Goal: Task Accomplishment & Management: Manage account settings

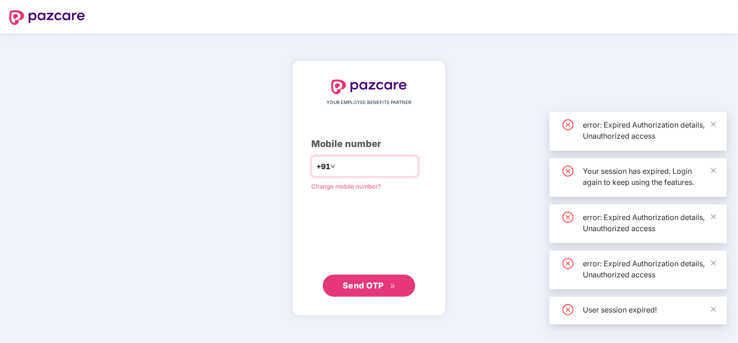
click at [365, 160] on input "number" at bounding box center [376, 166] width 76 height 15
click at [352, 165] on input "number" at bounding box center [376, 166] width 76 height 15
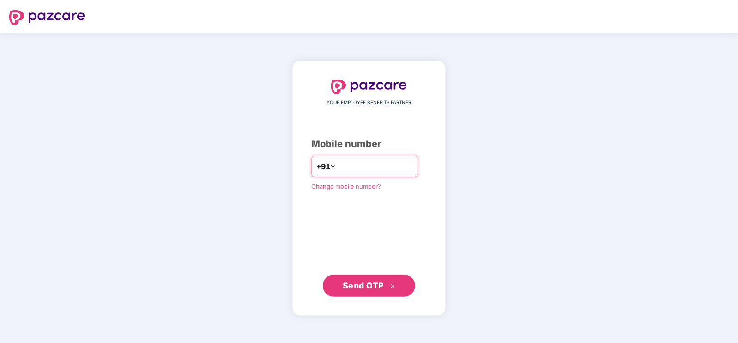
click at [352, 165] on input "number" at bounding box center [376, 166] width 76 height 15
click at [338, 166] on input "number" at bounding box center [376, 166] width 76 height 15
click at [338, 163] on input "number" at bounding box center [376, 166] width 76 height 15
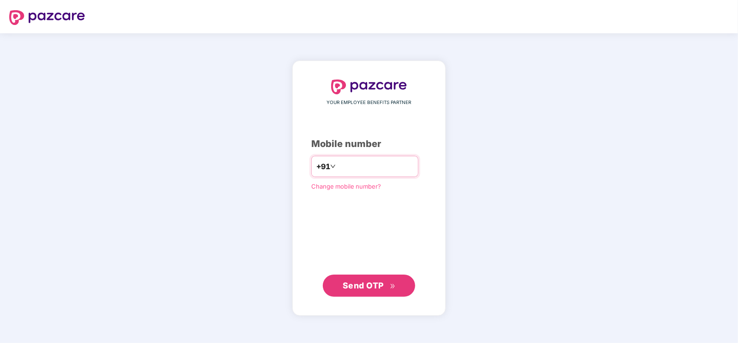
type input "**********"
click at [359, 285] on span "Send OTP" at bounding box center [363, 285] width 41 height 10
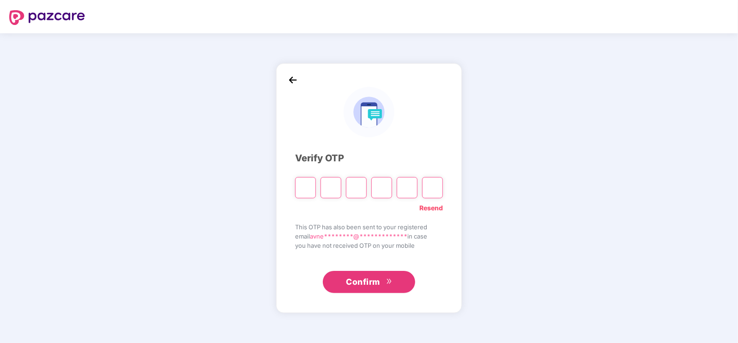
type input "*"
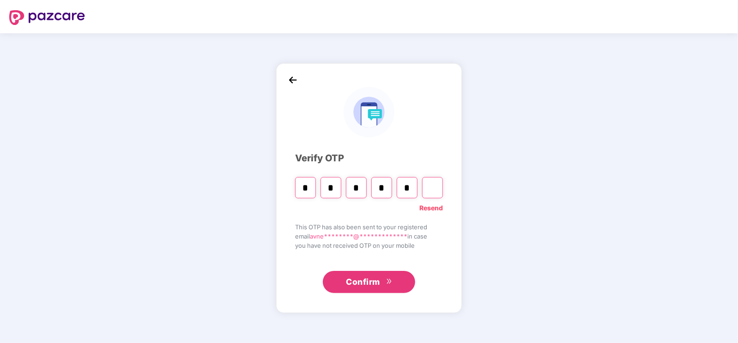
type input "*"
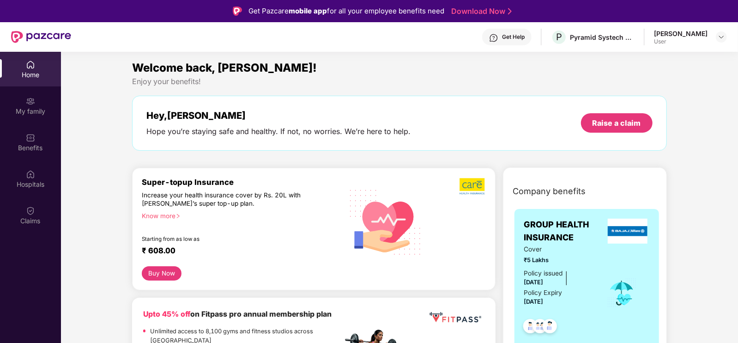
click at [366, 281] on div "Super-topup Insurance Increase your health insurance cover by Rs. 20L with [PER…" at bounding box center [314, 229] width 364 height 122
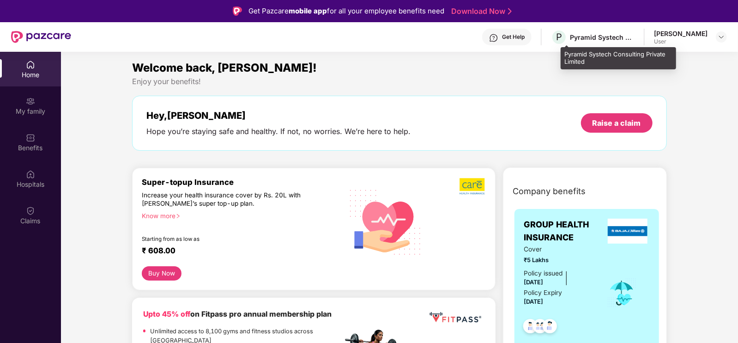
click at [610, 39] on div "Pyramid Systech Consulting Private Limited" at bounding box center [602, 37] width 65 height 9
click at [567, 35] on span "P" at bounding box center [559, 37] width 16 height 16
click at [562, 37] on span "P" at bounding box center [559, 36] width 6 height 11
click at [562, 42] on span "P" at bounding box center [559, 36] width 6 height 11
click at [562, 38] on span "P" at bounding box center [559, 36] width 6 height 11
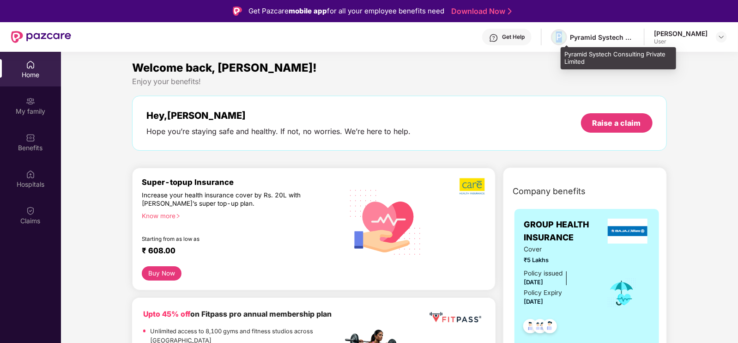
click at [562, 38] on span "P" at bounding box center [559, 36] width 6 height 11
click at [635, 40] on div "Pyramid Systech Consulting Private Limited" at bounding box center [602, 37] width 65 height 9
click at [562, 35] on span "P" at bounding box center [559, 36] width 6 height 11
click at [635, 37] on div "Pyramid Systech Consulting Private Limited" at bounding box center [602, 37] width 65 height 9
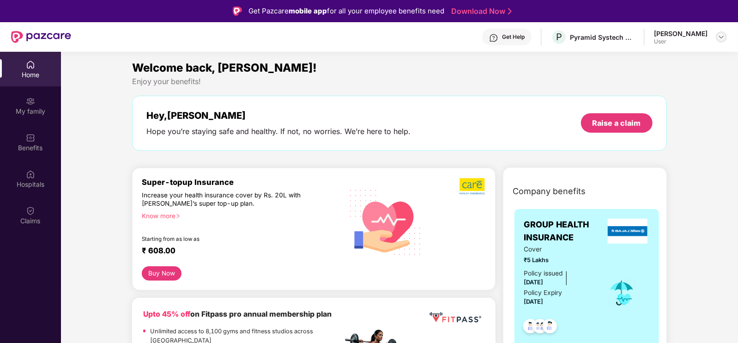
click at [720, 37] on img at bounding box center [721, 36] width 7 height 7
click at [720, 38] on img at bounding box center [721, 36] width 7 height 7
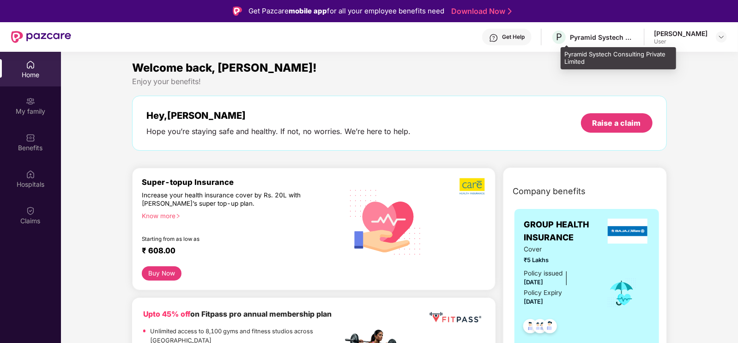
click at [595, 33] on div "Pyramid Systech Consulting Private Limited" at bounding box center [602, 37] width 65 height 9
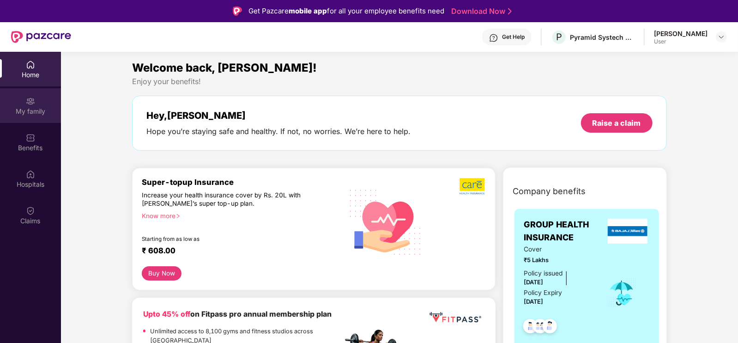
click at [27, 105] on img at bounding box center [30, 101] width 9 height 9
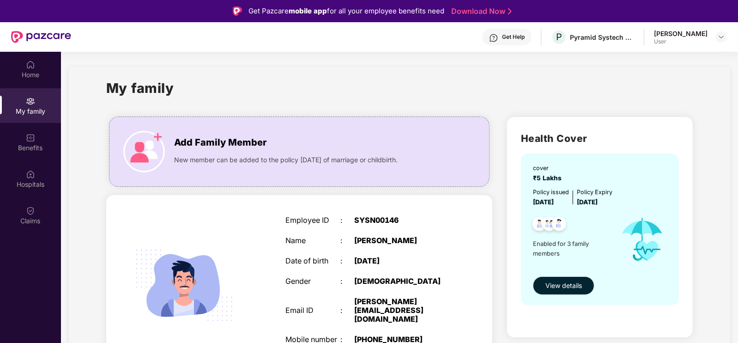
click at [551, 280] on button "View details" at bounding box center [563, 285] width 61 height 18
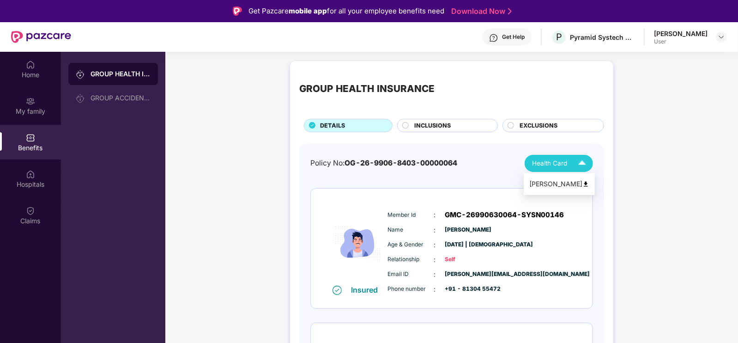
click at [579, 165] on img at bounding box center [582, 163] width 16 height 16
click at [450, 162] on span "OG-26-9906-8403-00000064" at bounding box center [401, 163] width 113 height 9
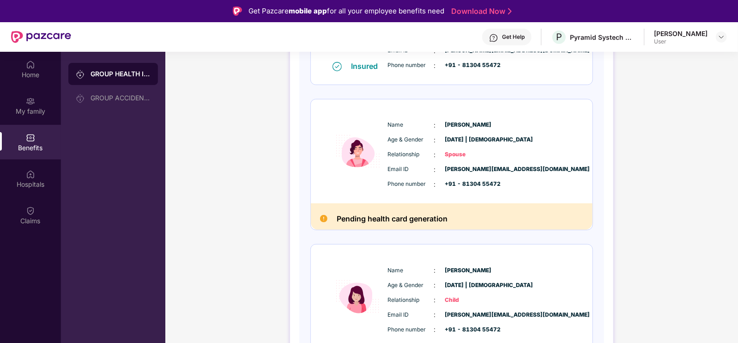
scroll to position [261, 0]
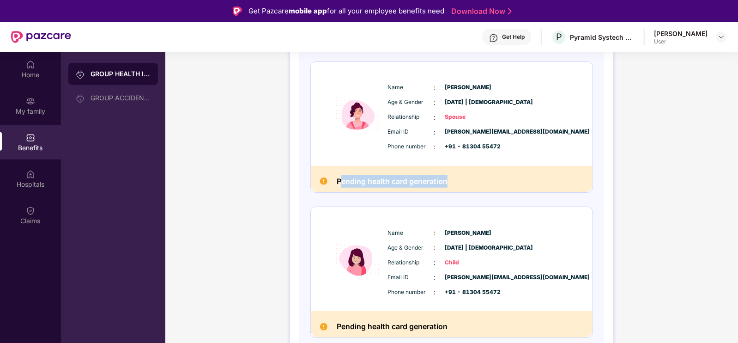
drag, startPoint x: 342, startPoint y: 180, endPoint x: 484, endPoint y: 186, distance: 142.0
click at [484, 186] on div "Pending health card generation" at bounding box center [452, 179] width 282 height 26
click at [18, 135] on div "Benefits" at bounding box center [30, 142] width 61 height 35
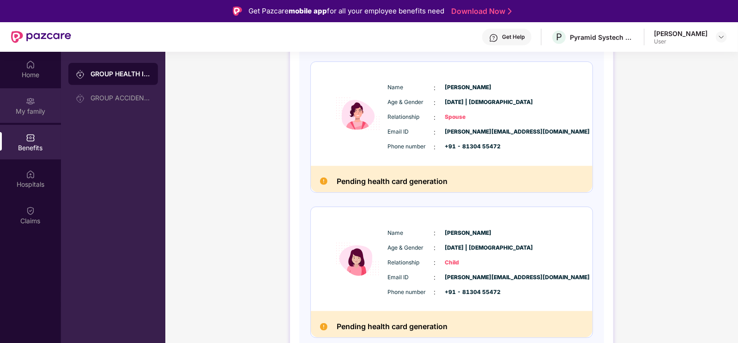
click at [25, 114] on div "My family" at bounding box center [30, 111] width 61 height 9
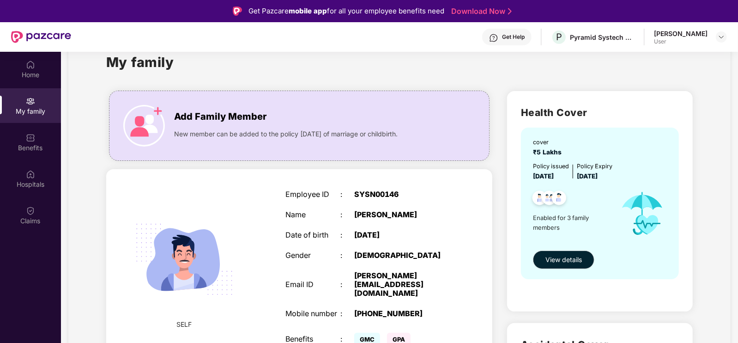
scroll to position [0, 0]
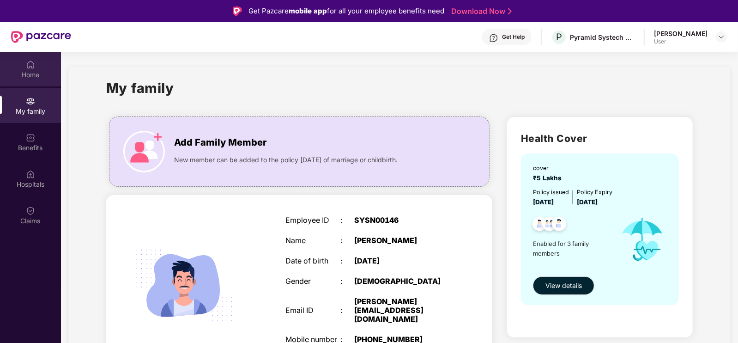
click at [31, 75] on div "Home" at bounding box center [30, 74] width 61 height 9
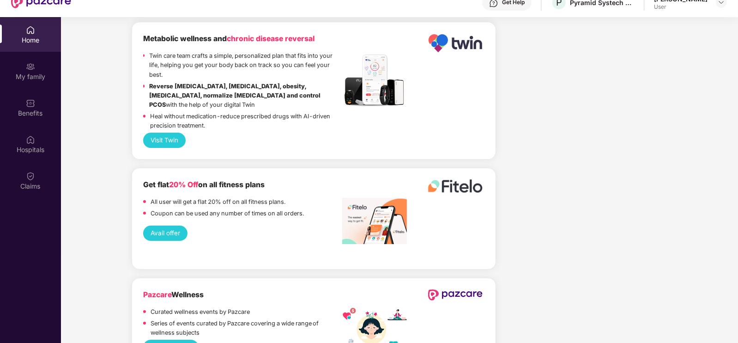
scroll to position [51, 0]
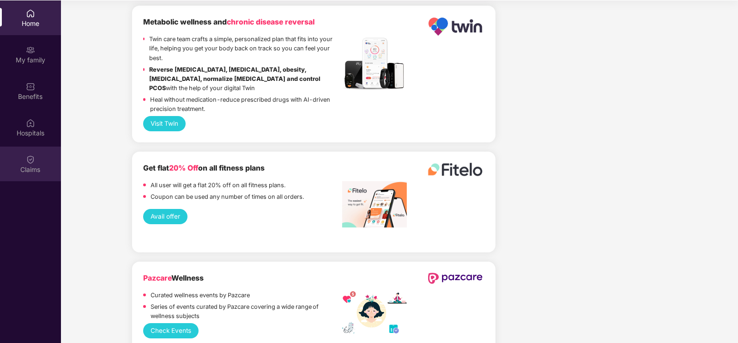
click at [25, 170] on div "Claims" at bounding box center [30, 169] width 61 height 9
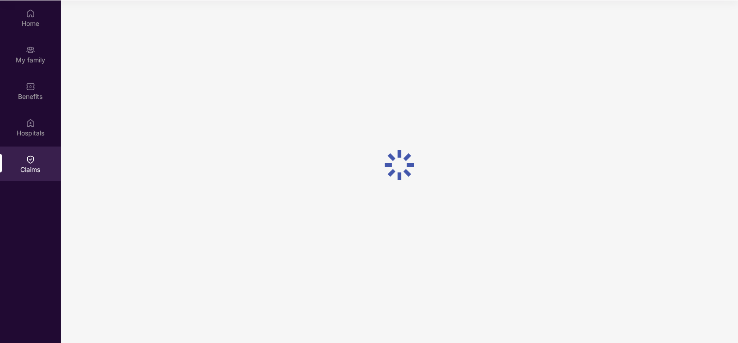
scroll to position [0, 0]
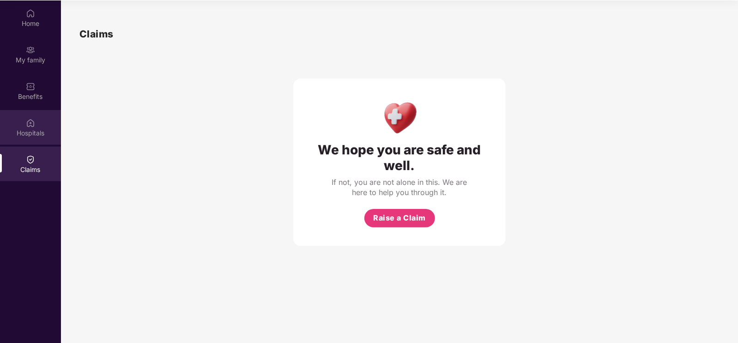
click at [14, 125] on div "Hospitals" at bounding box center [30, 127] width 61 height 35
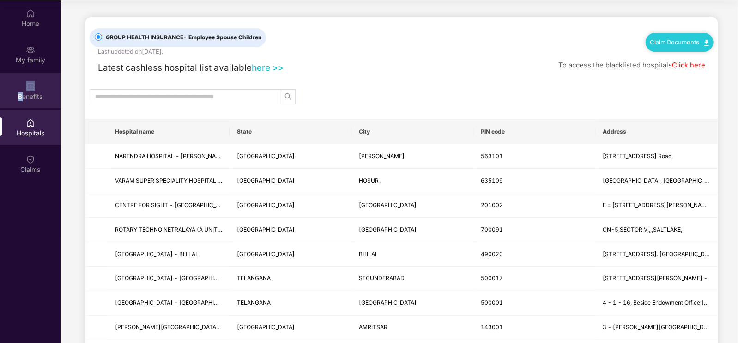
click at [24, 89] on div "Benefits" at bounding box center [30, 90] width 61 height 35
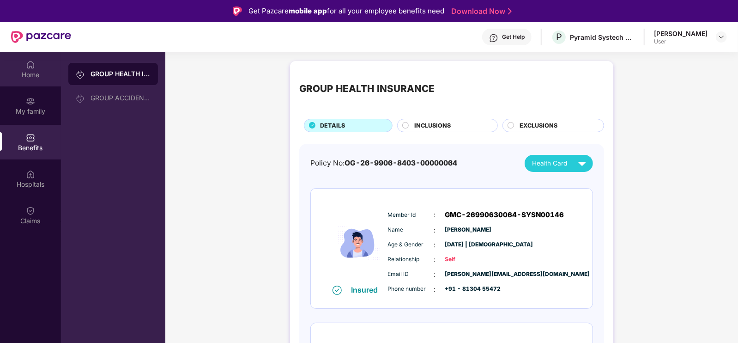
click at [33, 81] on div "Home" at bounding box center [30, 69] width 61 height 35
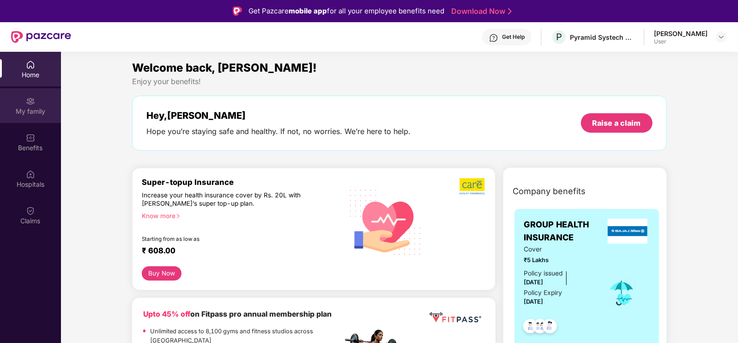
click at [21, 112] on div "My family" at bounding box center [30, 111] width 61 height 9
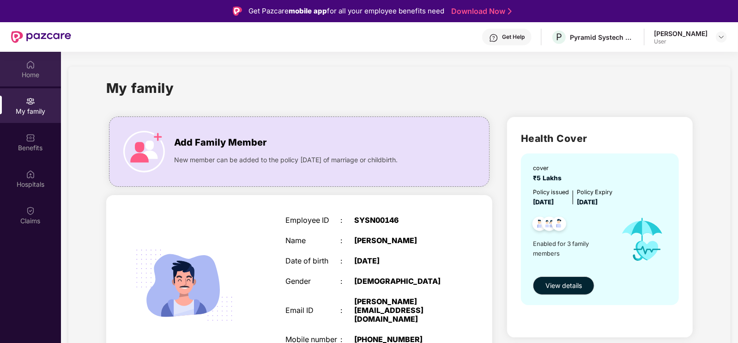
click at [31, 75] on div "Home" at bounding box center [30, 74] width 61 height 9
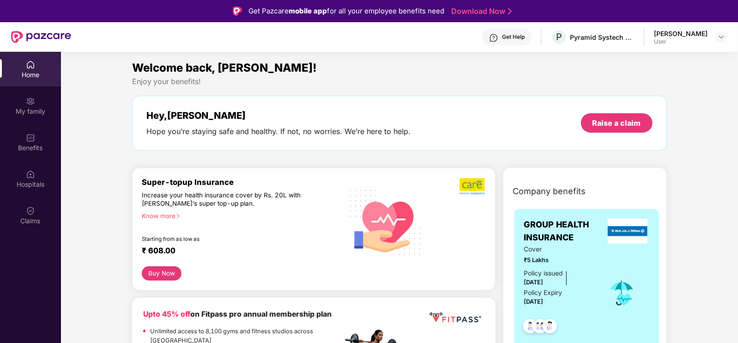
scroll to position [231, 0]
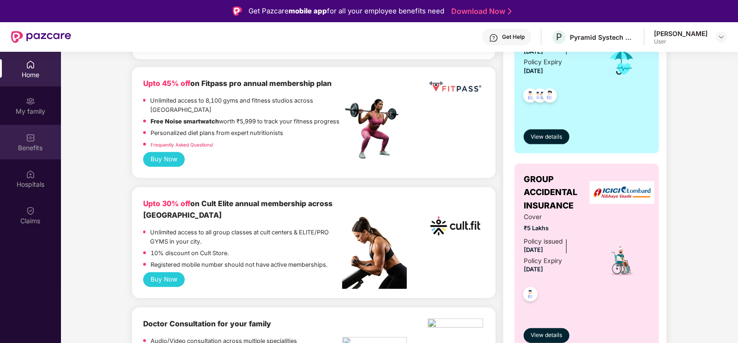
click at [35, 134] on img at bounding box center [30, 137] width 9 height 9
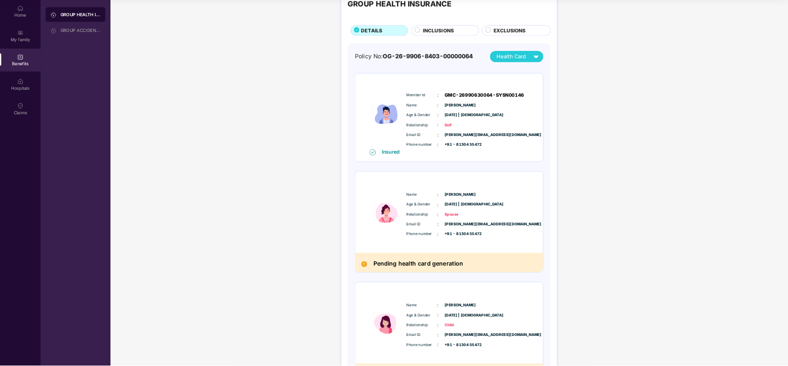
scroll to position [0, 0]
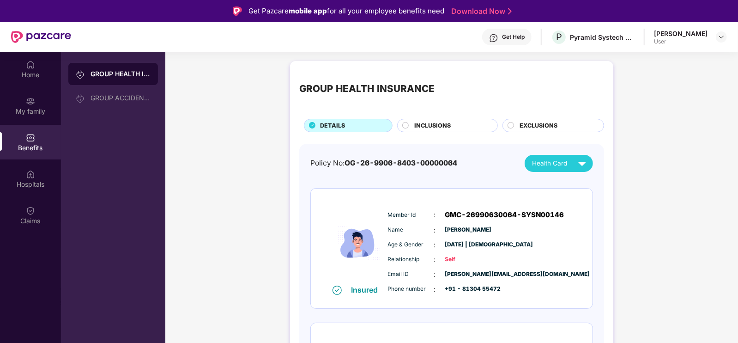
click at [525, 39] on div "Get Help" at bounding box center [513, 36] width 23 height 7
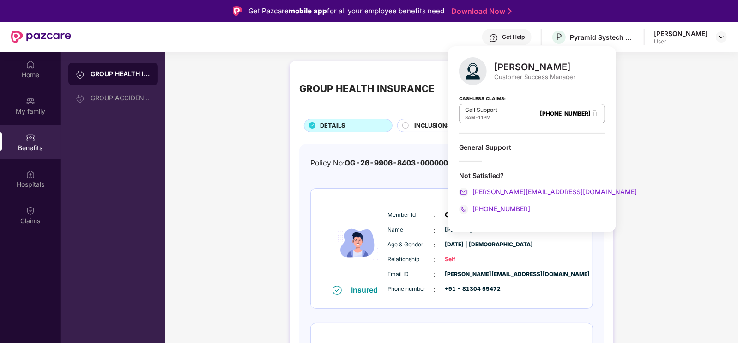
click at [592, 113] on img at bounding box center [595, 114] width 7 height 8
click at [504, 211] on span "[PHONE_NUMBER]" at bounding box center [501, 209] width 60 height 8
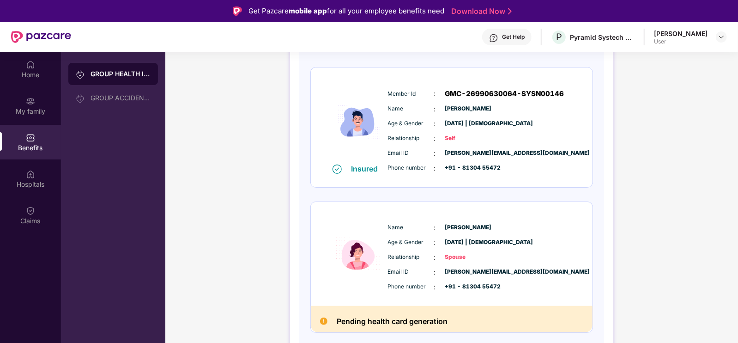
scroll to position [231, 0]
